Goal: Information Seeking & Learning: Check status

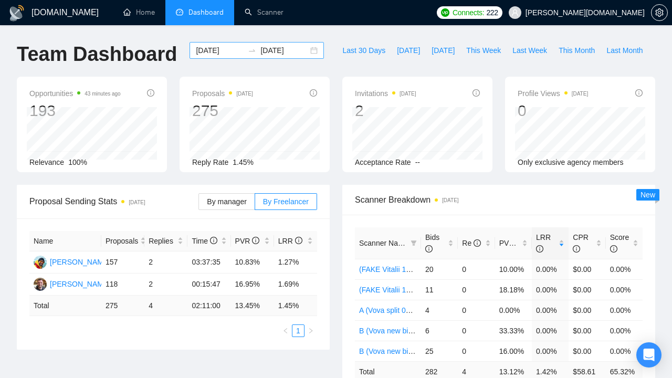
click at [216, 49] on input "[DATE]" at bounding box center [220, 51] width 48 height 12
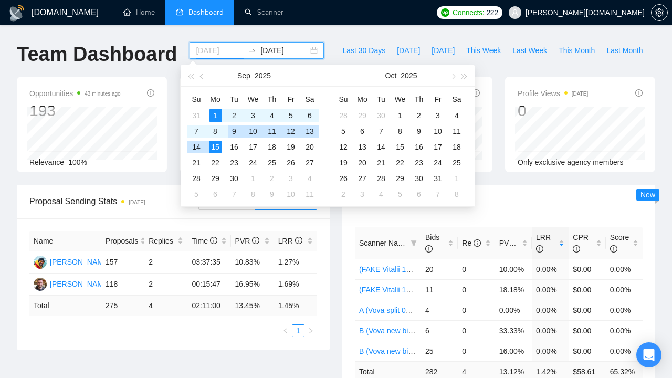
click at [232, 129] on div "9" at bounding box center [234, 131] width 13 height 13
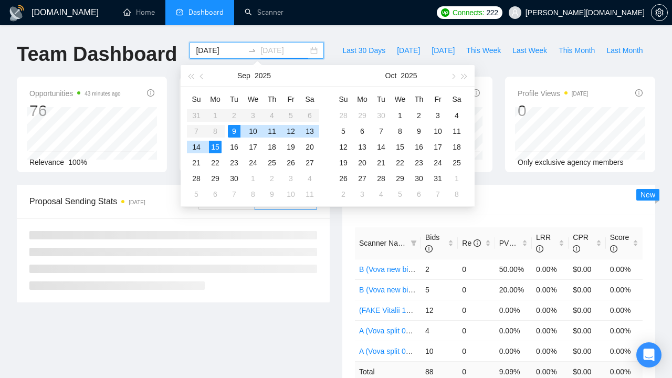
click at [217, 147] on div "15" at bounding box center [215, 147] width 13 height 13
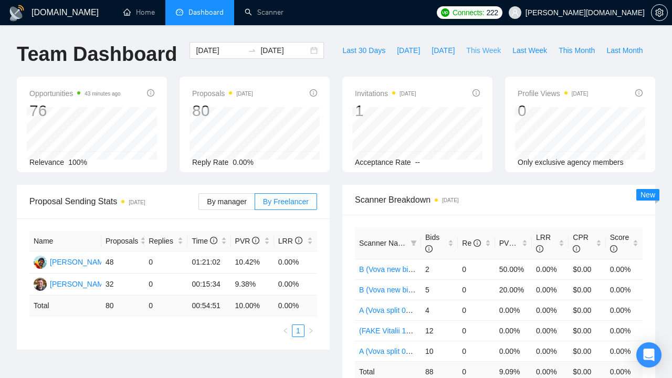
click at [472, 50] on span "This Week" at bounding box center [483, 51] width 35 height 12
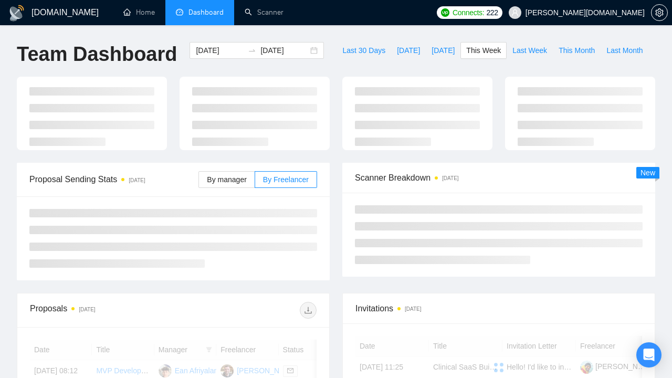
type input "[DATE]"
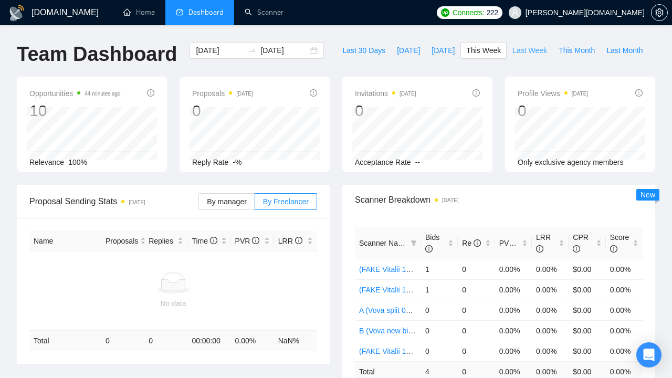
click at [533, 45] on span "Last Week" at bounding box center [530, 51] width 35 height 12
type input "[DATE]"
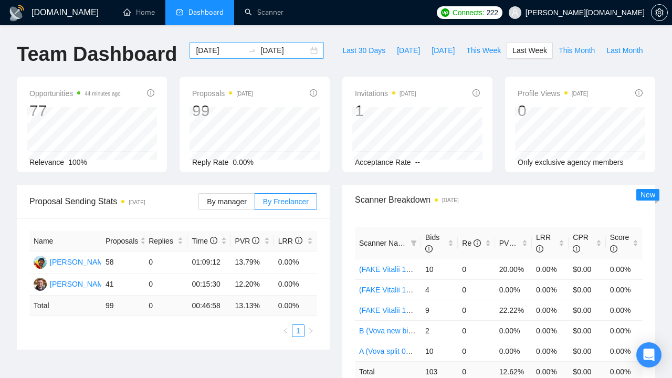
click at [196, 50] on input "[DATE]" at bounding box center [220, 51] width 48 height 12
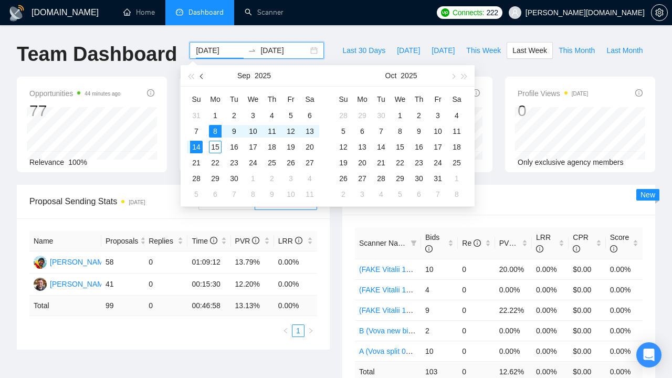
click at [204, 76] on span "button" at bounding box center [202, 76] width 5 height 5
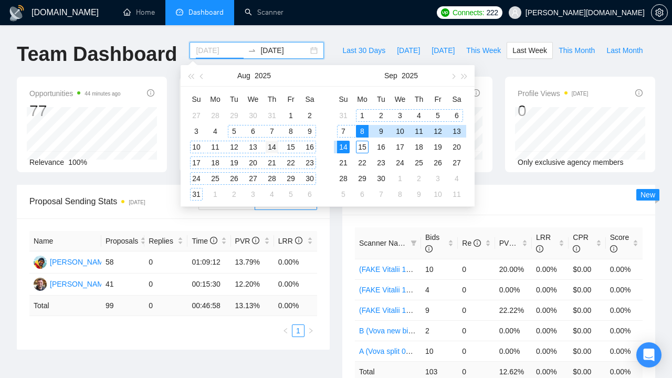
type input "[DATE]"
click at [277, 146] on div "14" at bounding box center [272, 147] width 13 height 13
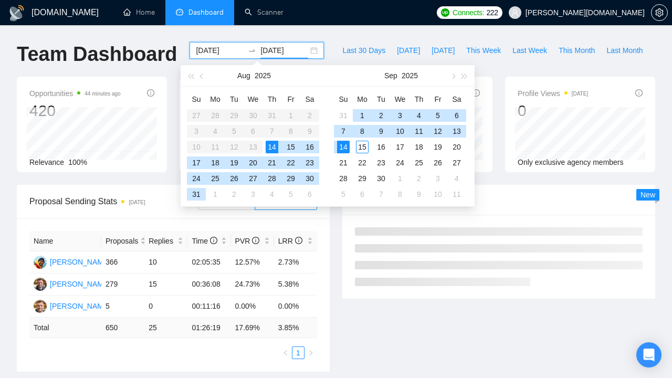
type input "[DATE]"
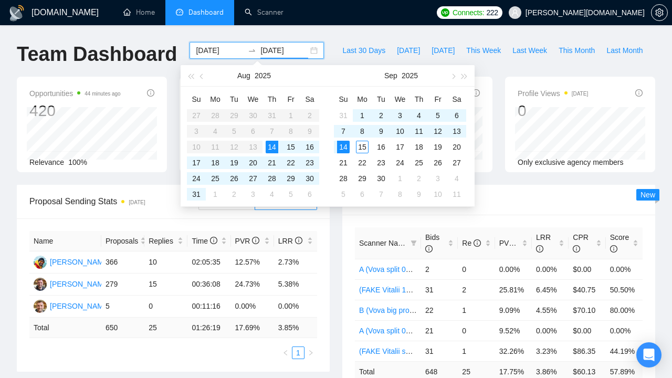
click at [340, 222] on div "Scanner Breakdown [DATE] Scanner Name Bids Re PVR LRR CPR Score A (Vova split 0…" at bounding box center [499, 300] width 326 height 231
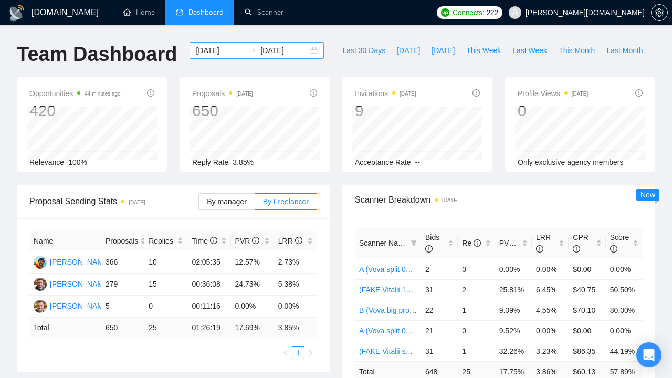
click at [196, 49] on input "[DATE]" at bounding box center [220, 51] width 48 height 12
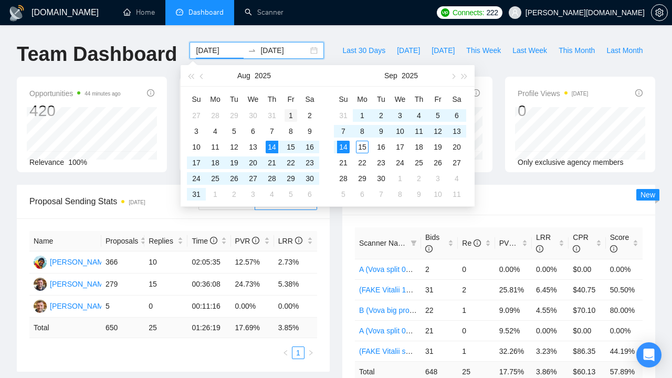
type input "[DATE]"
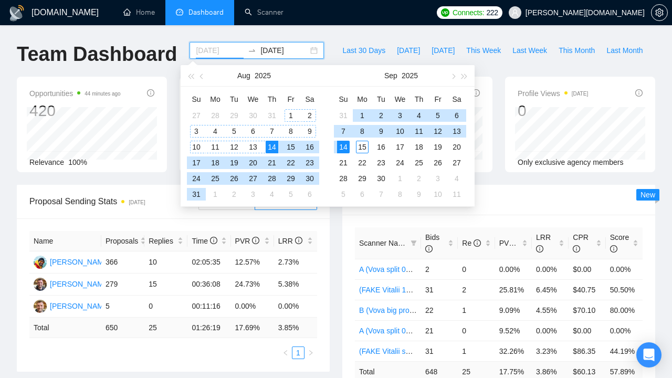
click at [293, 112] on div "1" at bounding box center [291, 115] width 13 height 13
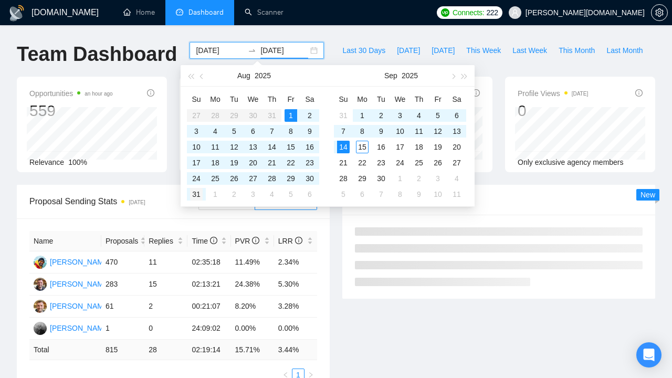
type input "[DATE]"
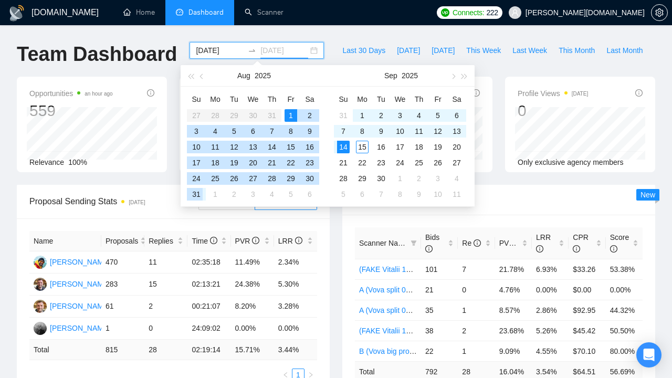
click at [200, 193] on div "31" at bounding box center [196, 194] width 13 height 13
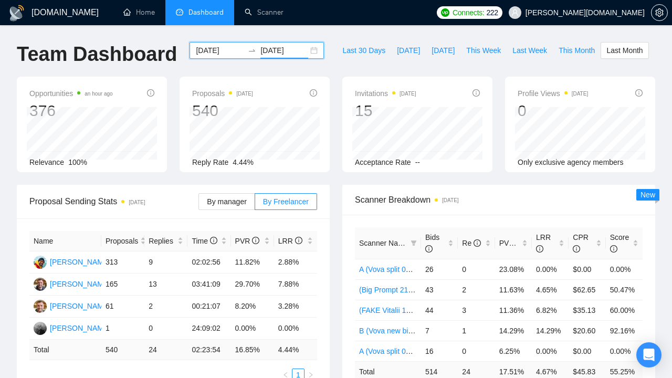
click at [225, 49] on input "[DATE]" at bounding box center [220, 51] width 48 height 12
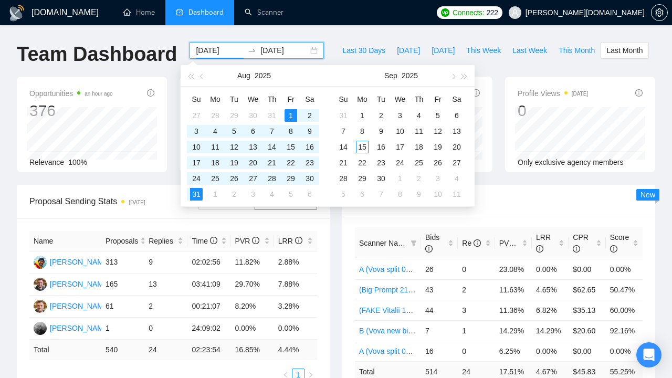
click at [305, 49] on div "[DATE] [DATE]" at bounding box center [257, 50] width 134 height 17
click at [455, 77] on span "button" at bounding box center [452, 76] width 5 height 5
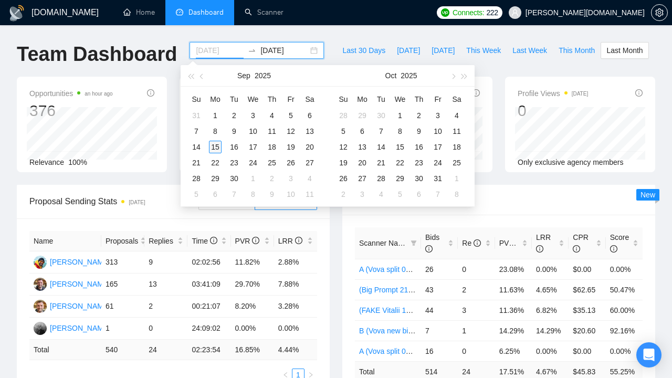
type input "[DATE]"
click at [216, 143] on div "15" at bounding box center [215, 147] width 13 height 13
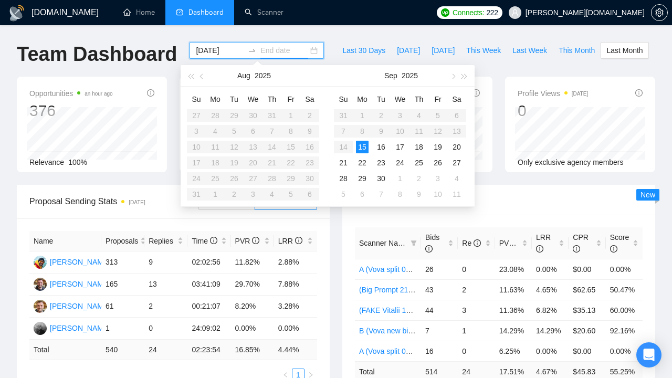
click at [207, 53] on input "[DATE]" at bounding box center [220, 51] width 48 height 12
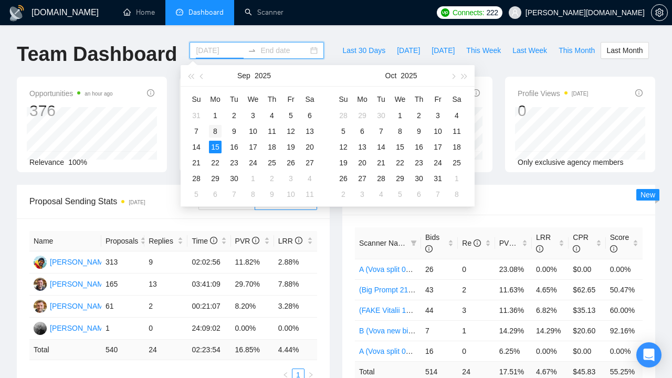
type input "[DATE]"
click at [216, 131] on div "8" at bounding box center [215, 131] width 13 height 13
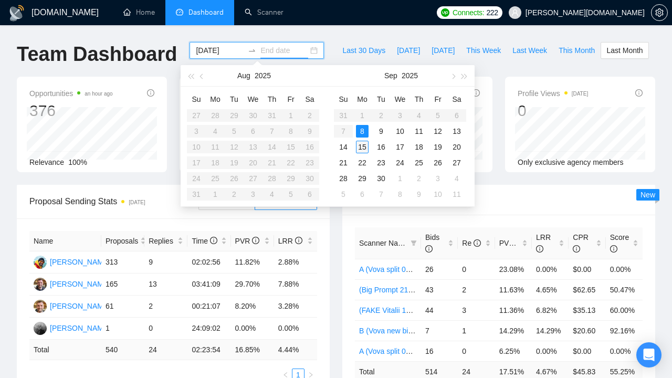
type input "[DATE]"
click at [366, 147] on div "15" at bounding box center [362, 147] width 13 height 13
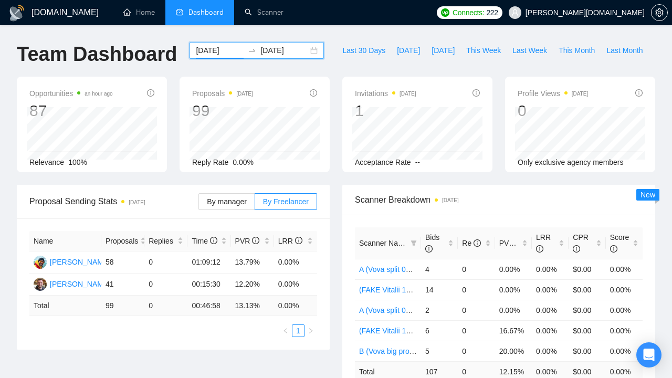
click at [206, 49] on input "[DATE]" at bounding box center [220, 51] width 48 height 12
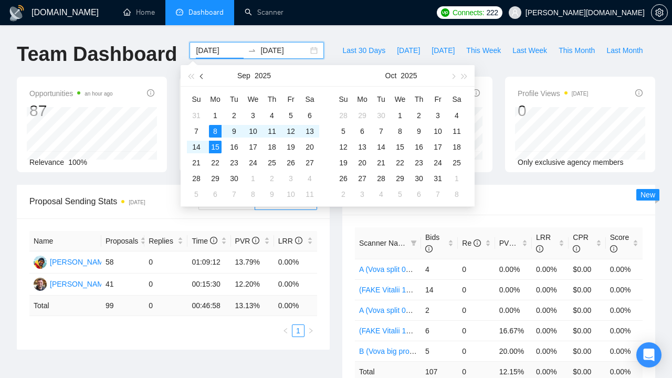
click at [202, 80] on button "button" at bounding box center [202, 75] width 12 height 21
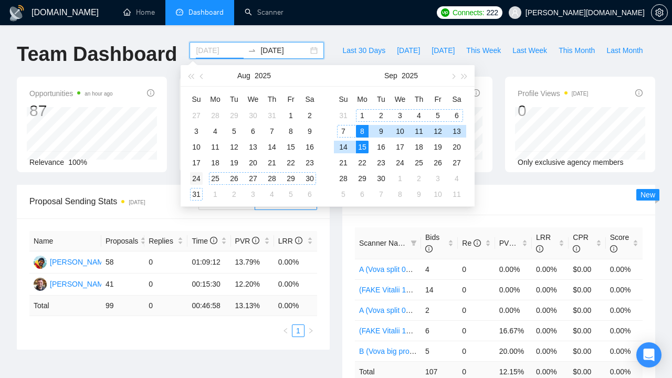
type input "[DATE]"
click at [196, 178] on div "24" at bounding box center [196, 178] width 13 height 13
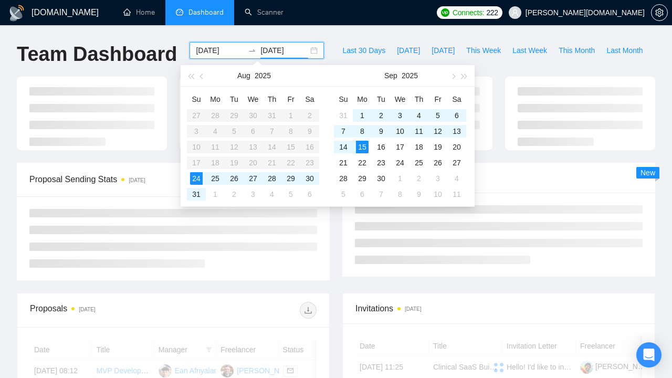
type input "[DATE]"
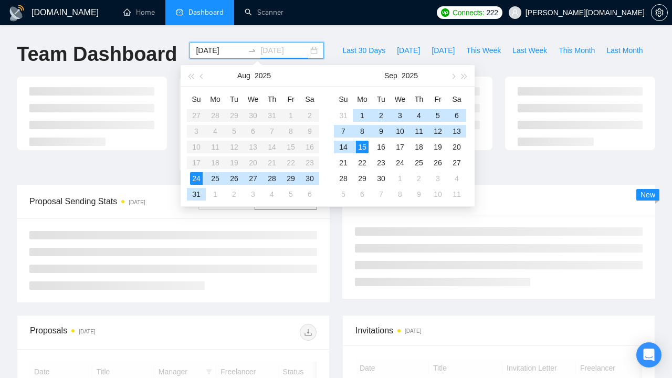
click at [362, 145] on div "15" at bounding box center [362, 147] width 13 height 13
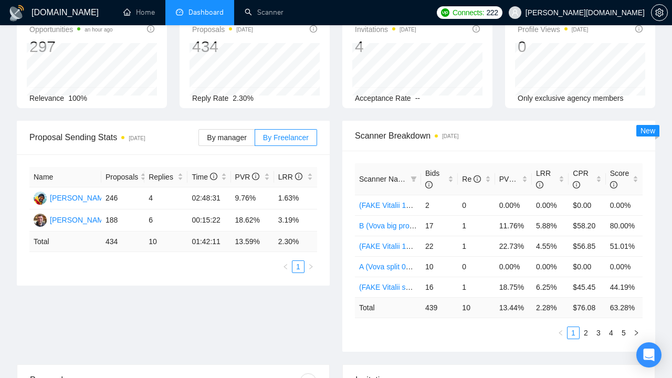
scroll to position [68, 0]
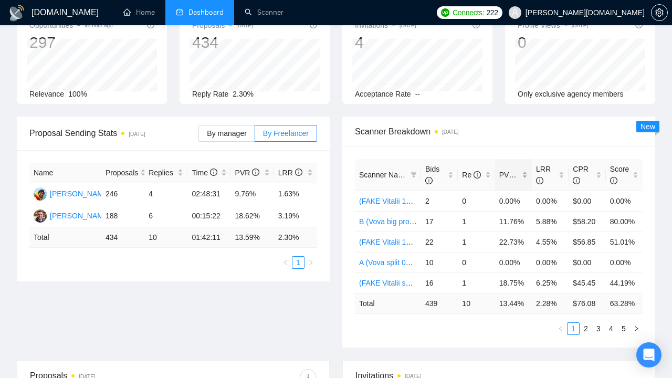
click at [509, 173] on span "PVR" at bounding box center [512, 175] width 25 height 8
click at [509, 175] on span "PVR" at bounding box center [512, 175] width 25 height 8
click at [587, 328] on link "2" at bounding box center [586, 329] width 12 height 12
click at [599, 329] on link "3" at bounding box center [599, 329] width 12 height 12
